Goal: Information Seeking & Learning: Learn about a topic

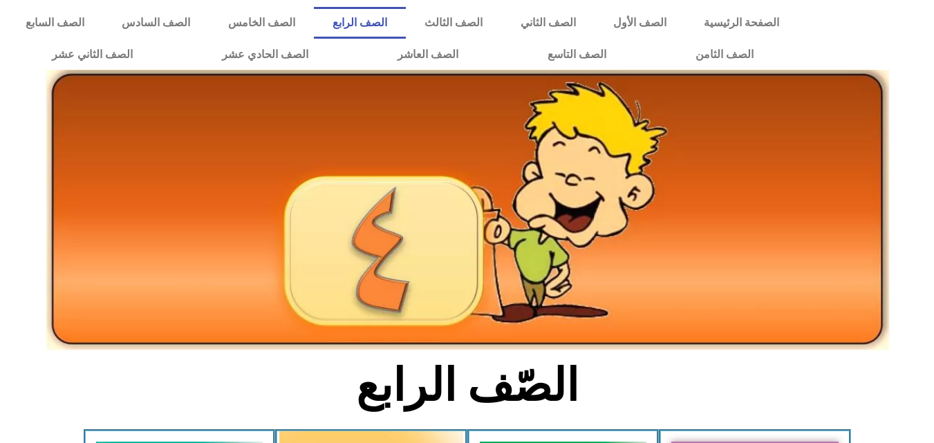
scroll to position [385, 0]
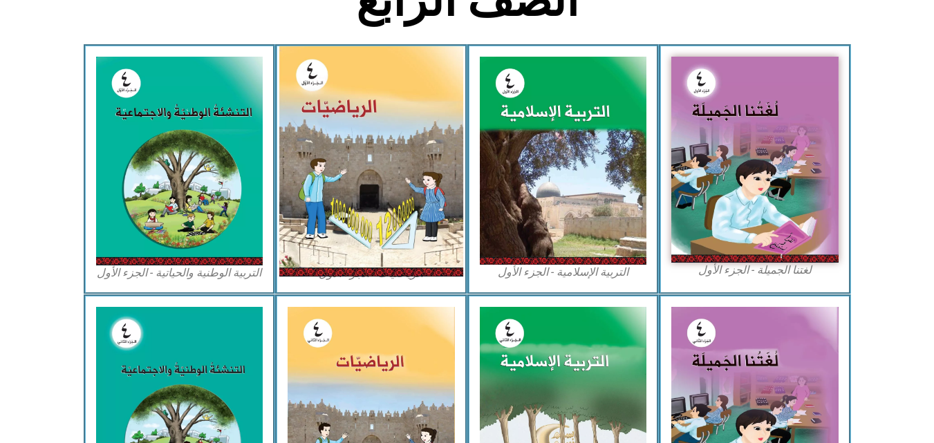
click at [381, 152] on img at bounding box center [371, 161] width 184 height 230
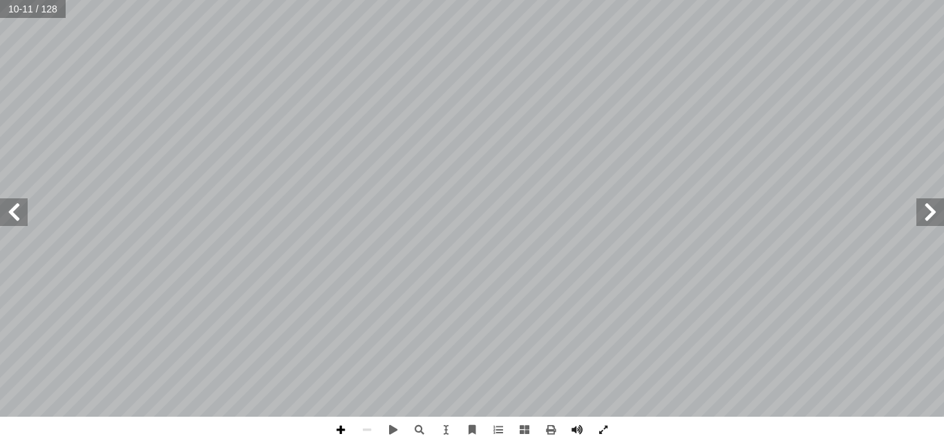
click at [339, 431] on span at bounding box center [341, 430] width 26 height 26
click at [348, 425] on span at bounding box center [341, 430] width 26 height 26
click at [19, 215] on span at bounding box center [14, 212] width 28 height 28
